Goal: Find specific page/section: Find specific page/section

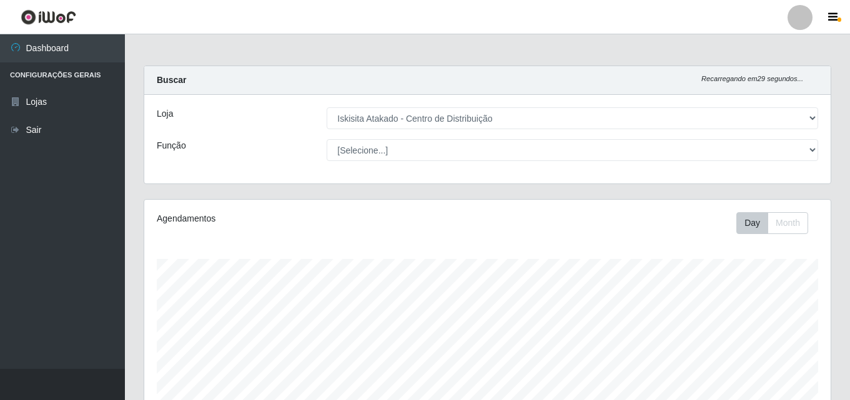
select select "425"
click at [395, 106] on div "Loja [Selecione...] Iskisita Atakado - Centro de Distribuição Função [Selecione…" at bounding box center [487, 139] width 687 height 89
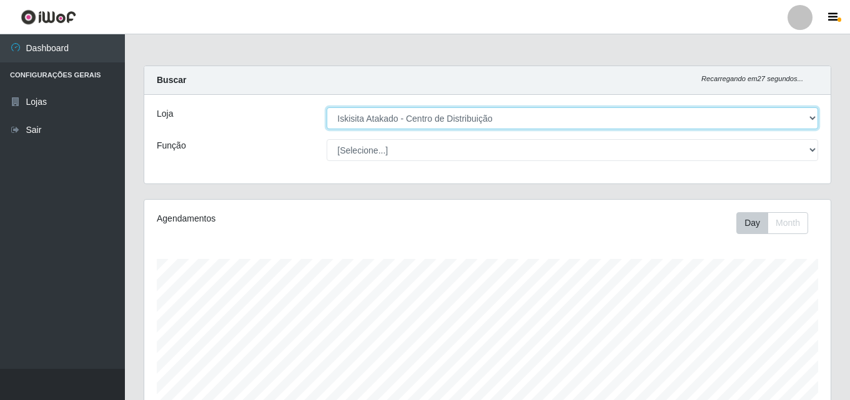
click at [396, 109] on select "[Selecione...] Iskisita Atakado - Centro de Distribuição" at bounding box center [573, 118] width 492 height 22
click at [327, 107] on select "[Selecione...] Iskisita Atakado - Centro de Distribuição" at bounding box center [573, 118] width 492 height 22
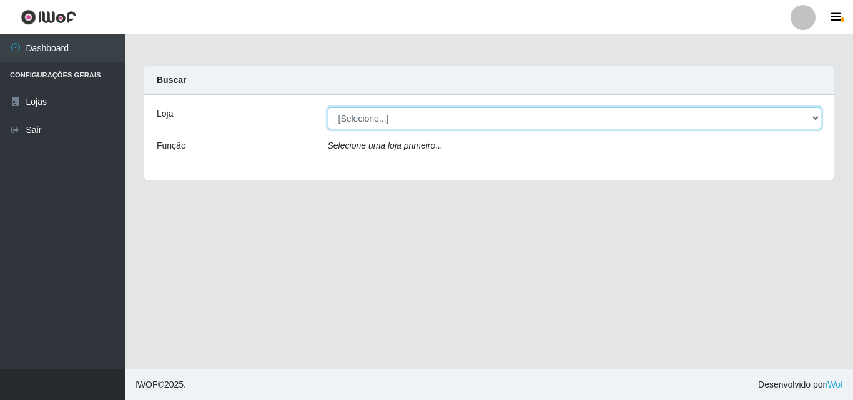
click at [407, 123] on select "[Selecione...] Iskisita Atakado - Centro de Distribuição" at bounding box center [575, 118] width 494 height 22
select select "425"
click at [328, 107] on select "[Selecione...] Iskisita Atakado - Centro de Distribuição" at bounding box center [575, 118] width 494 height 22
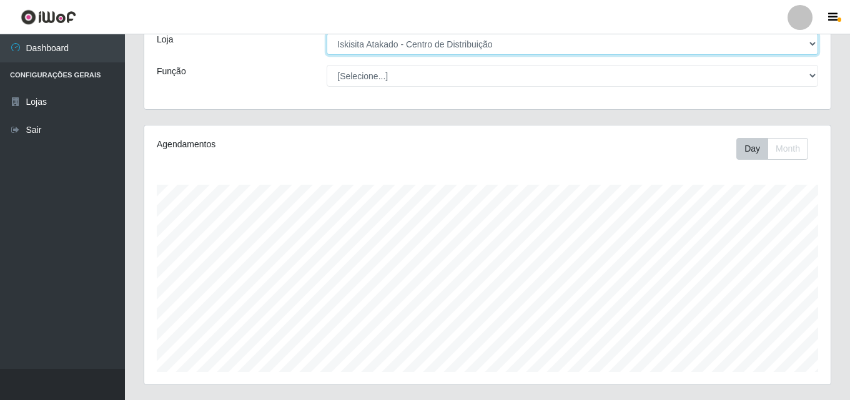
scroll to position [207, 0]
